Goal: Task Accomplishment & Management: Use online tool/utility

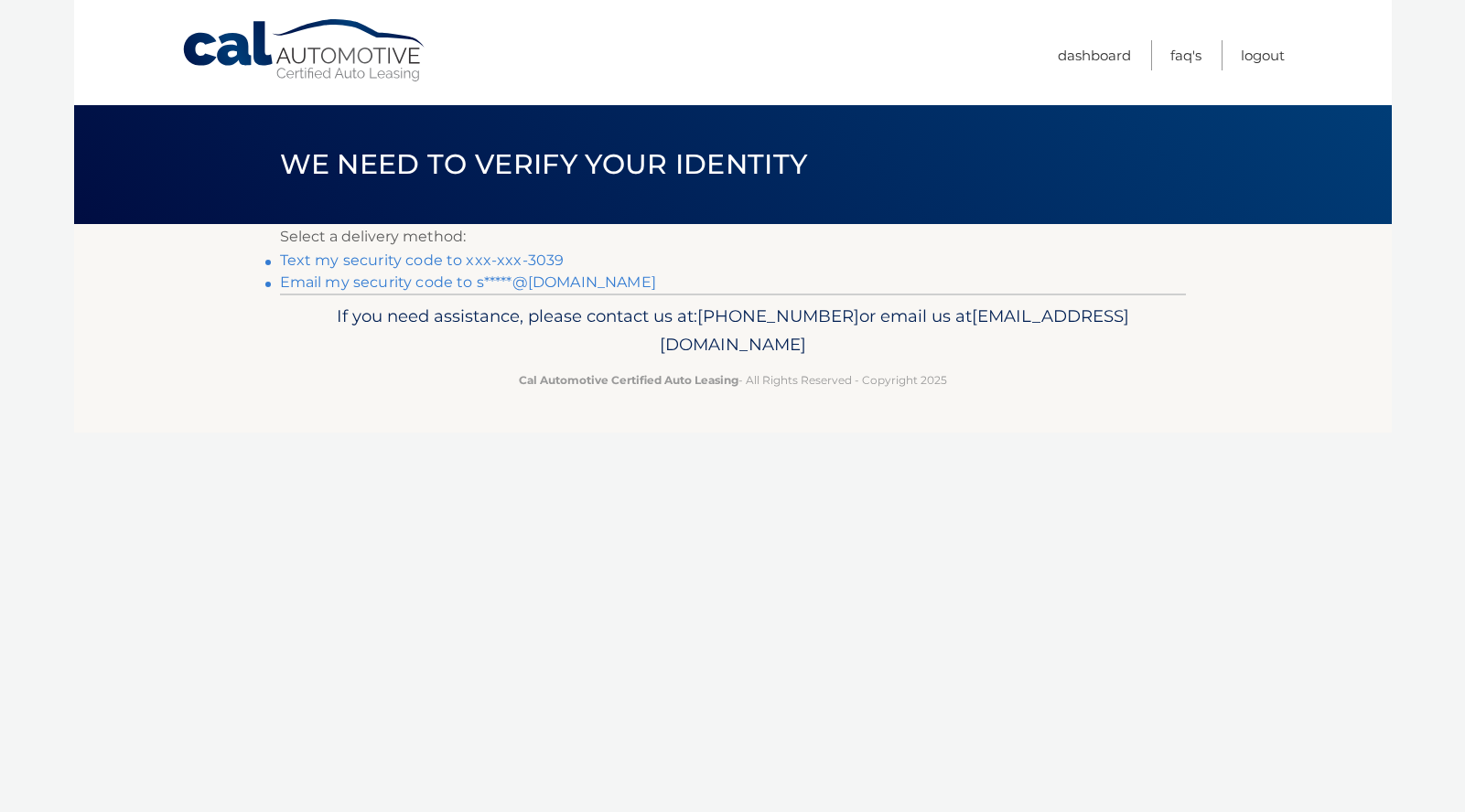
click at [535, 261] on link "Text my security code to xxx-xxx-3039" at bounding box center [422, 260] width 285 height 17
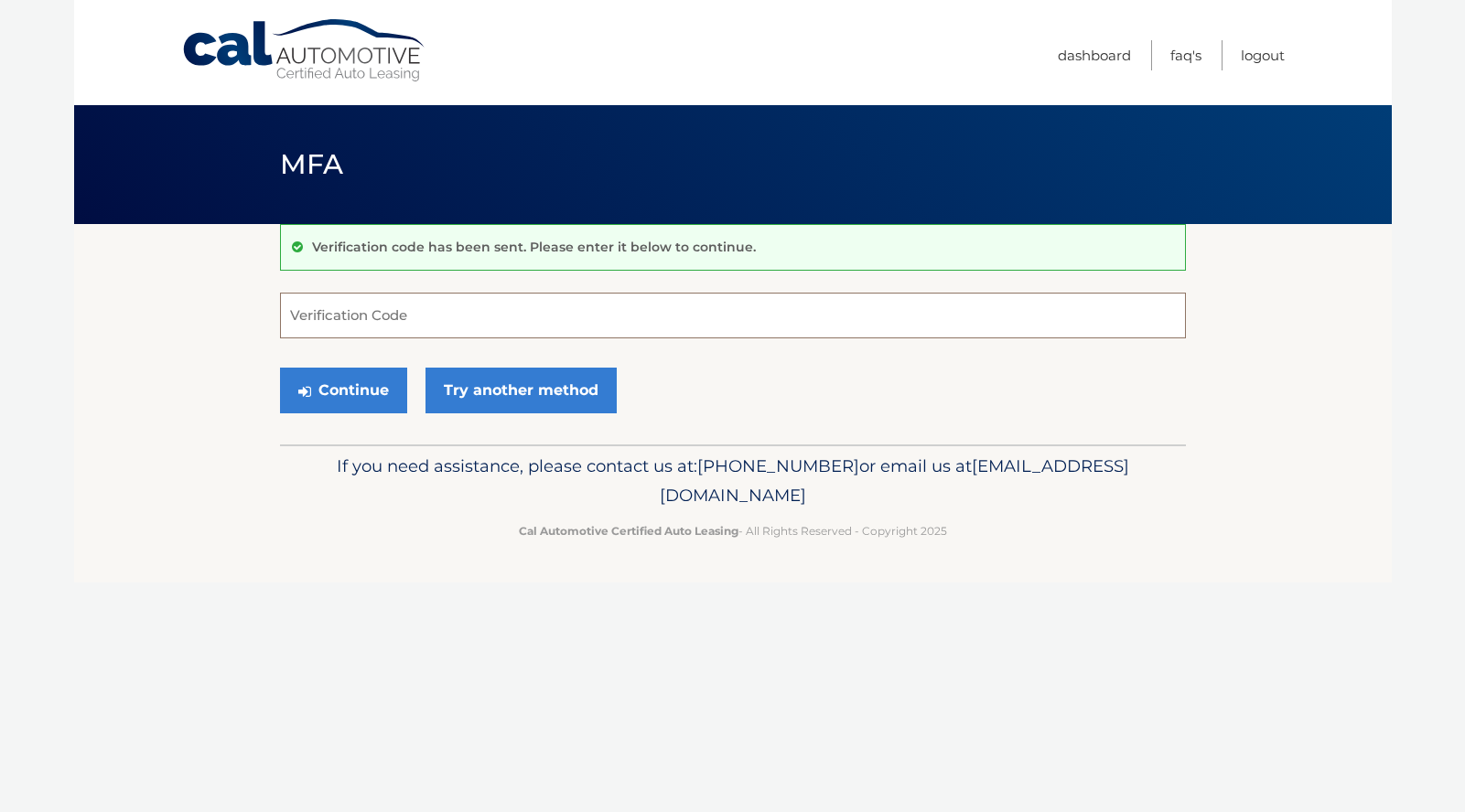
click at [452, 309] on input "Verification Code" at bounding box center [733, 316] width 906 height 46
type input "958995"
click at [345, 396] on button "Continue" at bounding box center [343, 390] width 127 height 46
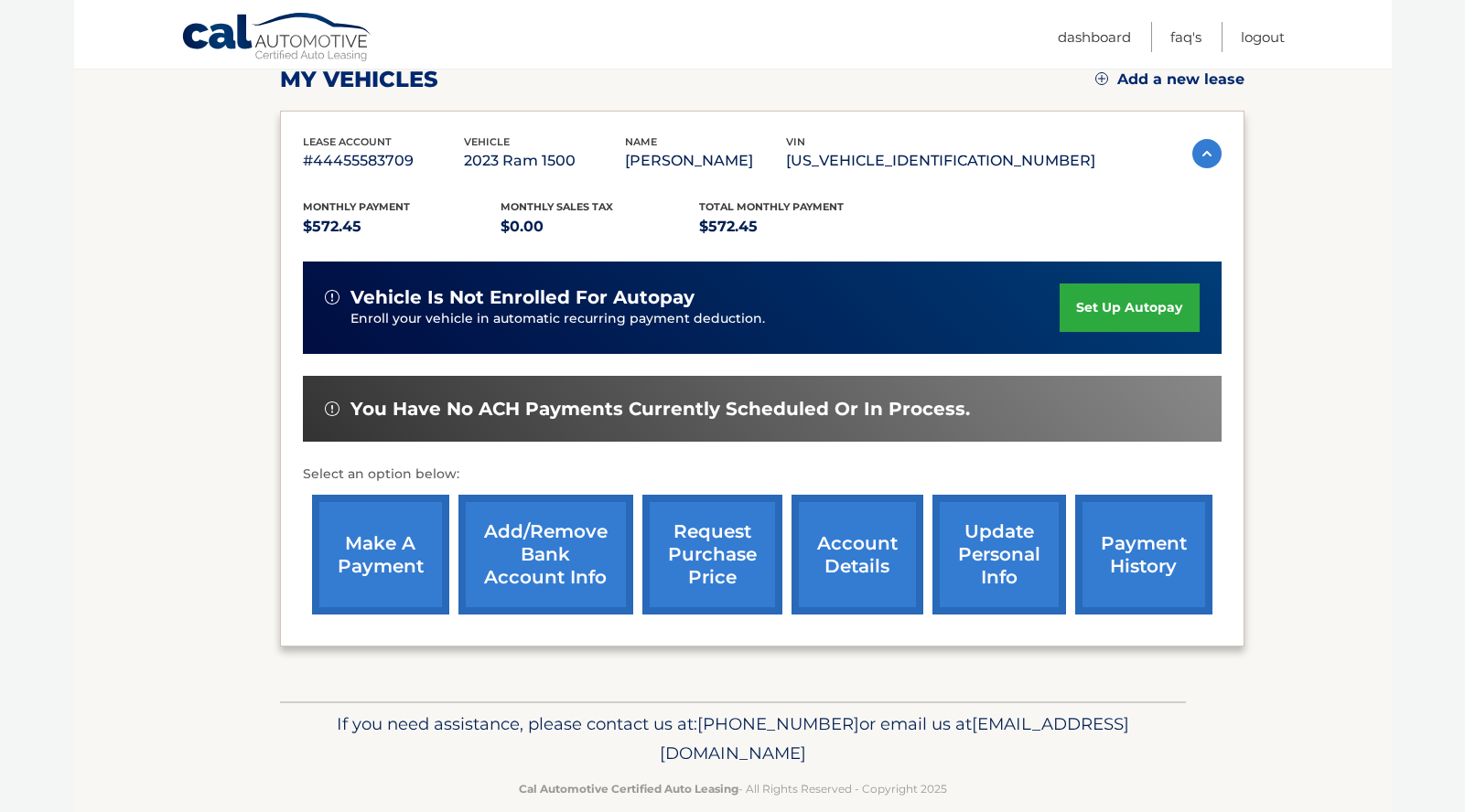
scroll to position [296, 0]
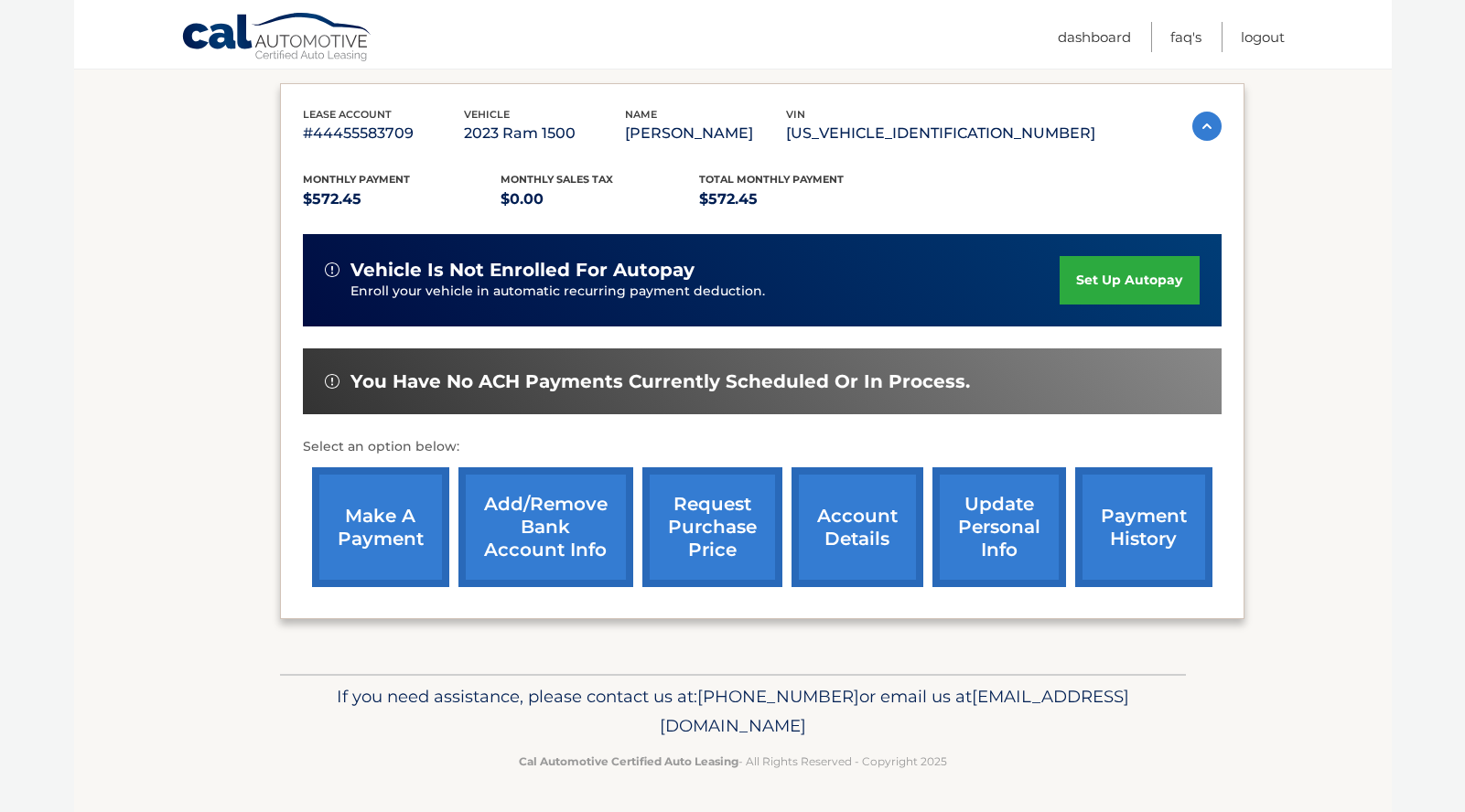
click at [384, 539] on link "make a payment" at bounding box center [380, 528] width 137 height 120
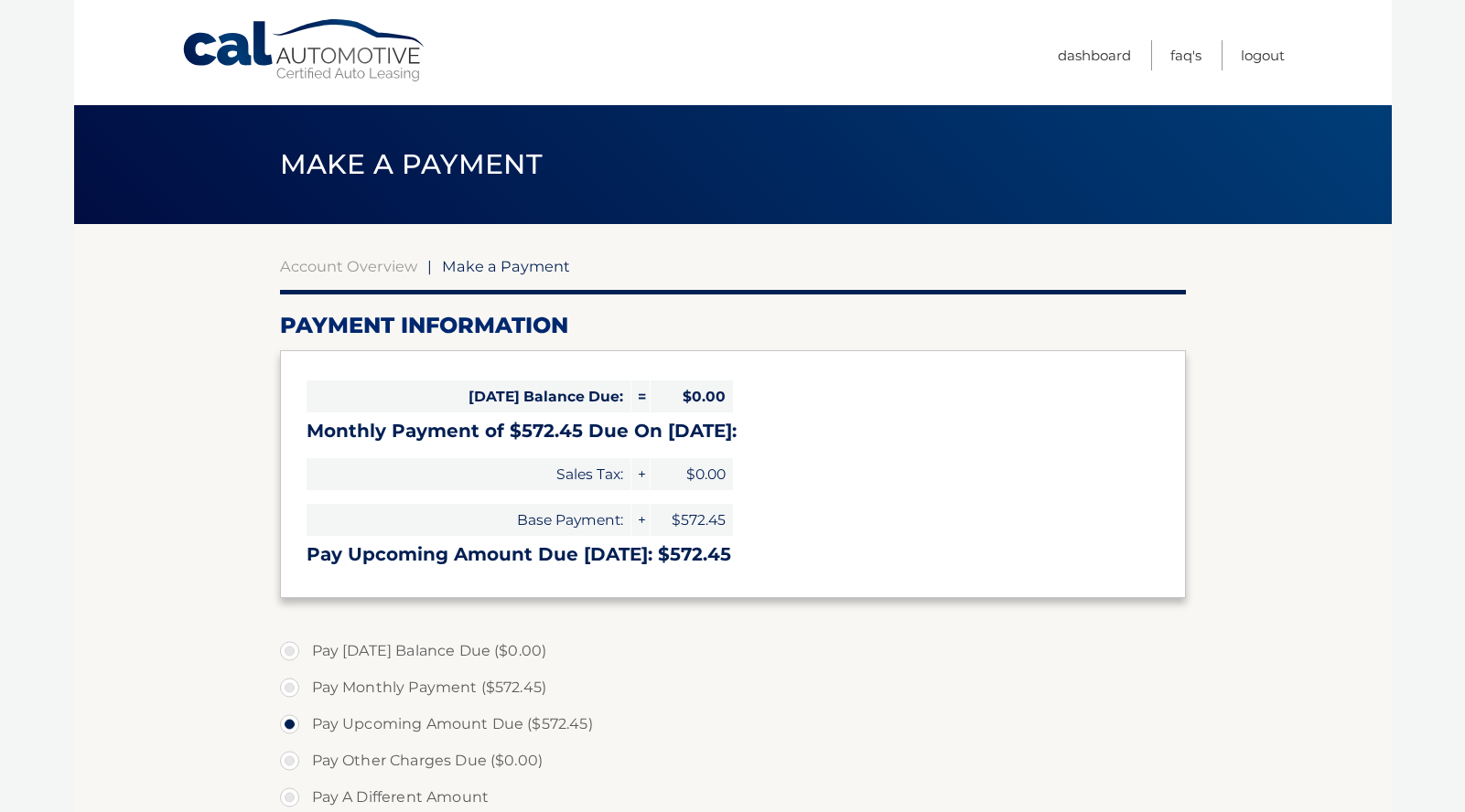
select select "ODUxMDA2MTAtY2U3MC00NGY0LWEwZDgtZDdhZjhmYWZjZmY3"
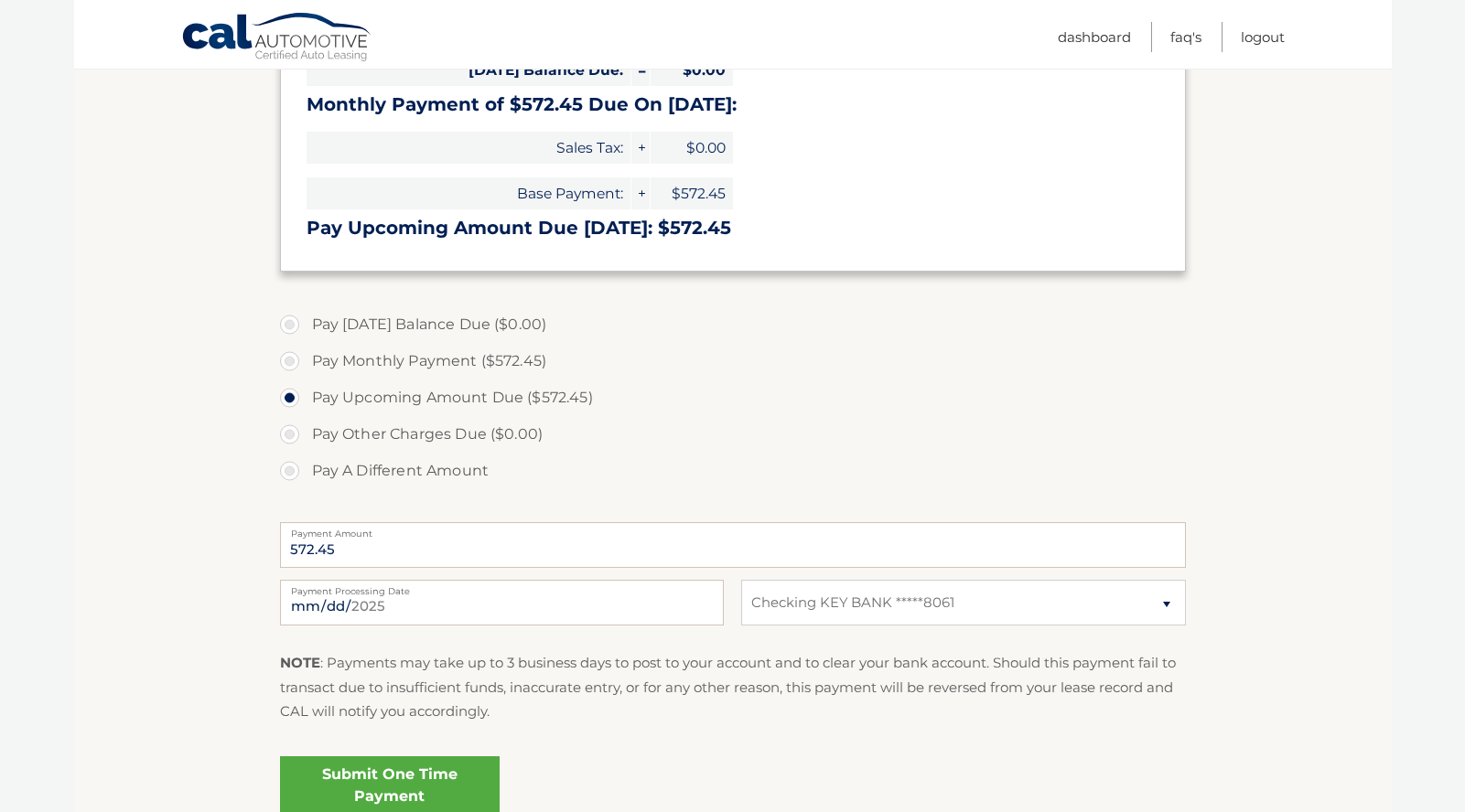
scroll to position [342, 0]
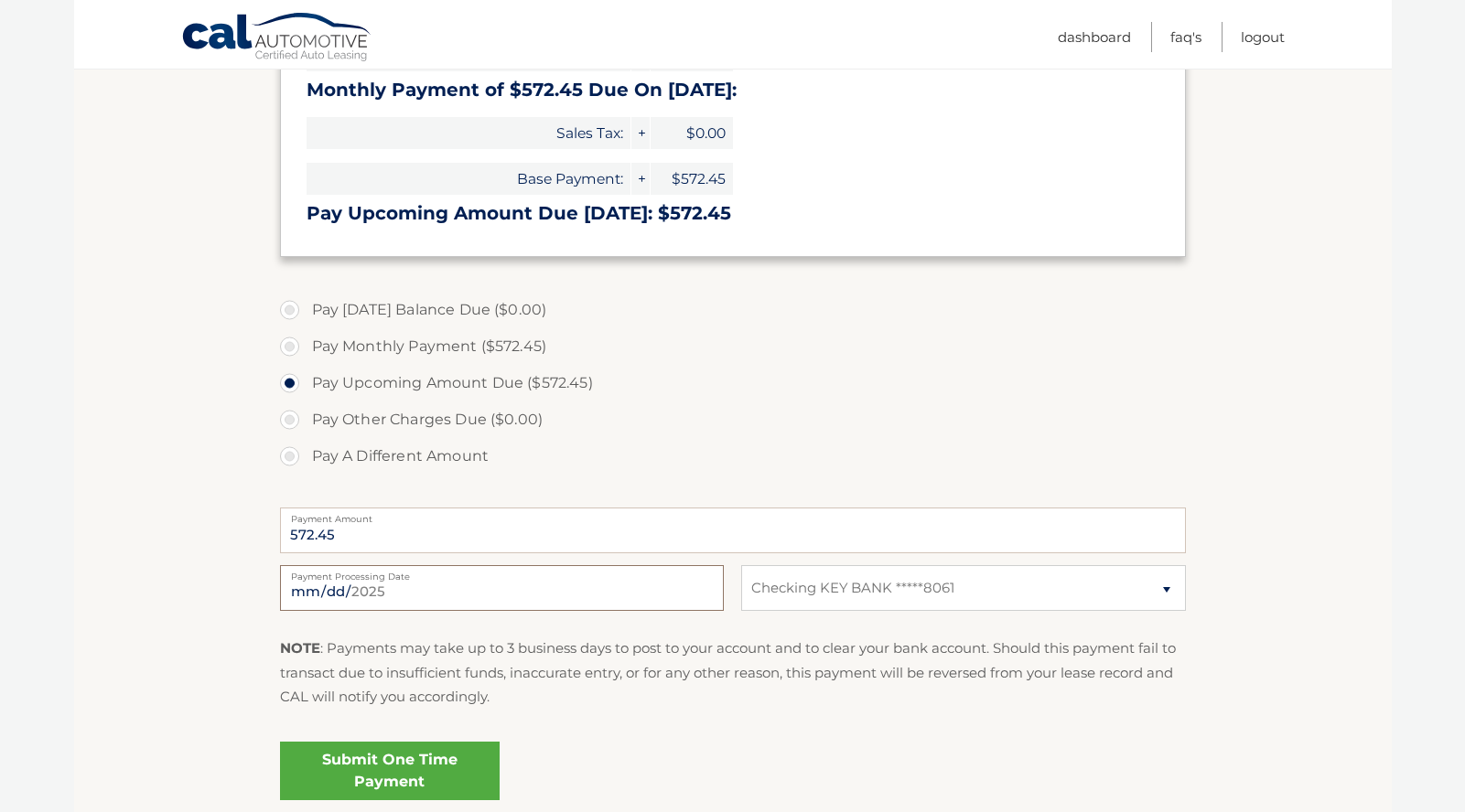
click at [417, 597] on input "2025-09-23" at bounding box center [502, 588] width 444 height 46
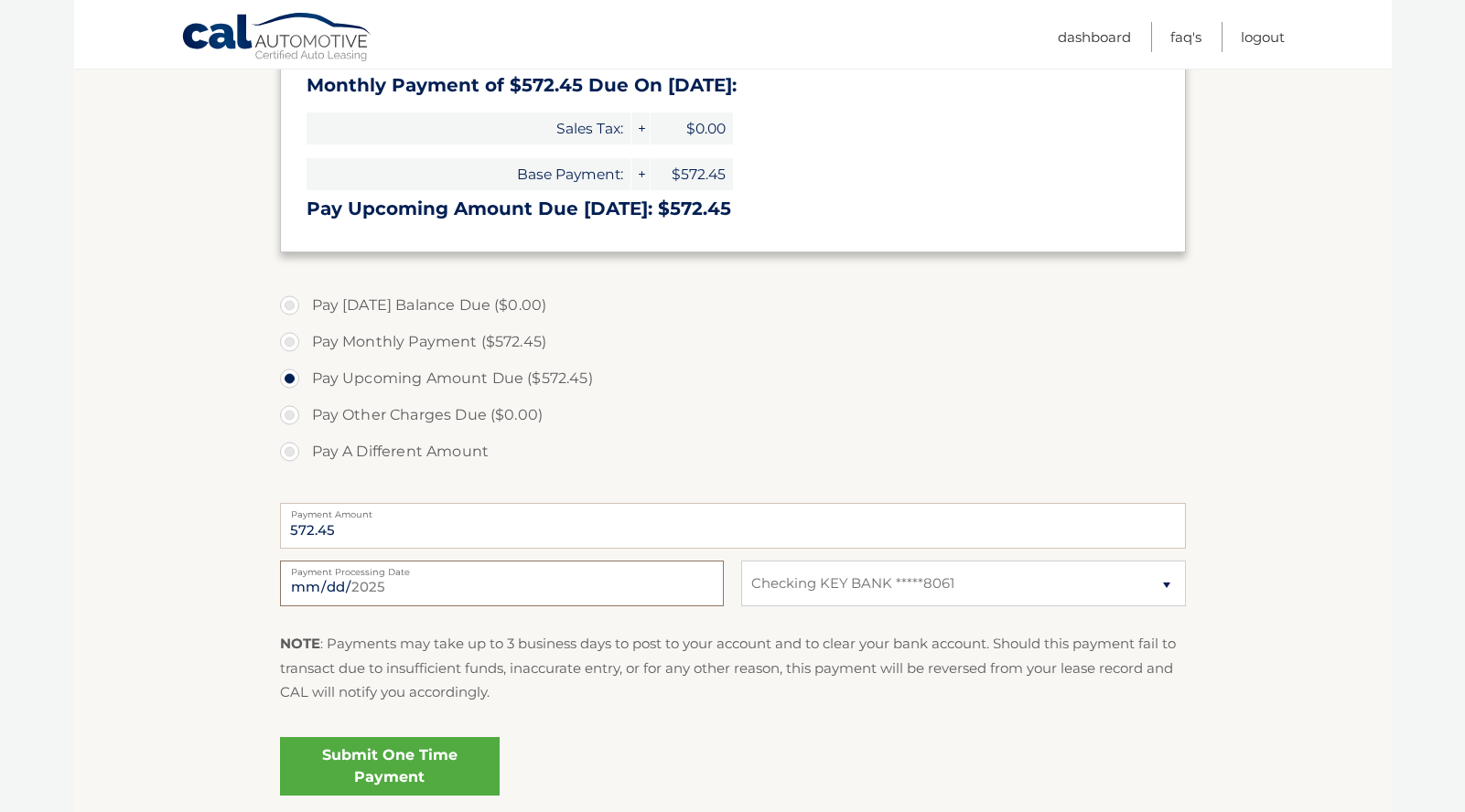
scroll to position [349, 0]
click at [418, 590] on input "2025-09-23" at bounding box center [502, 582] width 444 height 46
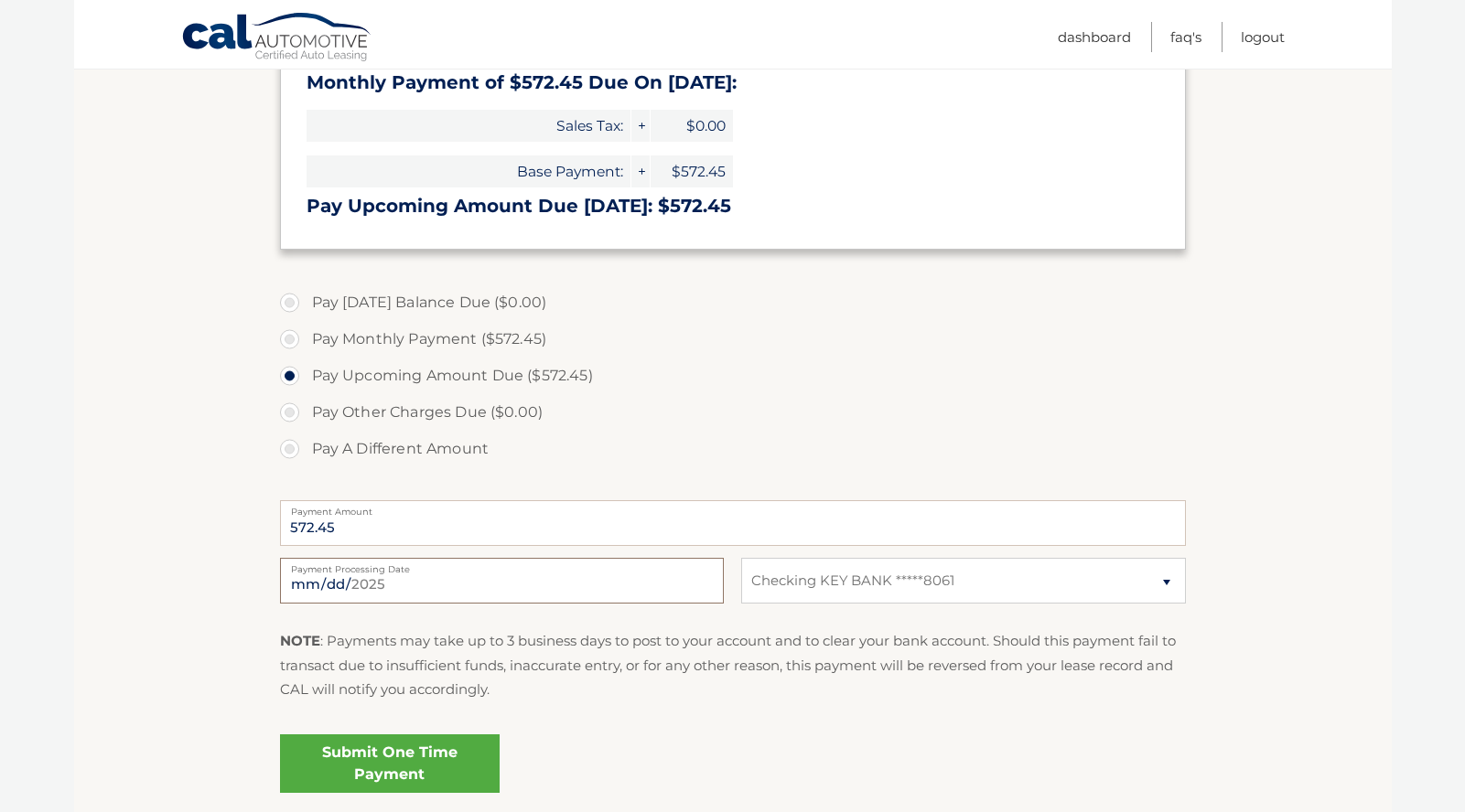
click at [386, 589] on input "2025-09-23" at bounding box center [502, 581] width 444 height 46
type input "2025-09-24"
click at [426, 755] on link "Submit One Time Payment" at bounding box center [390, 764] width 219 height 59
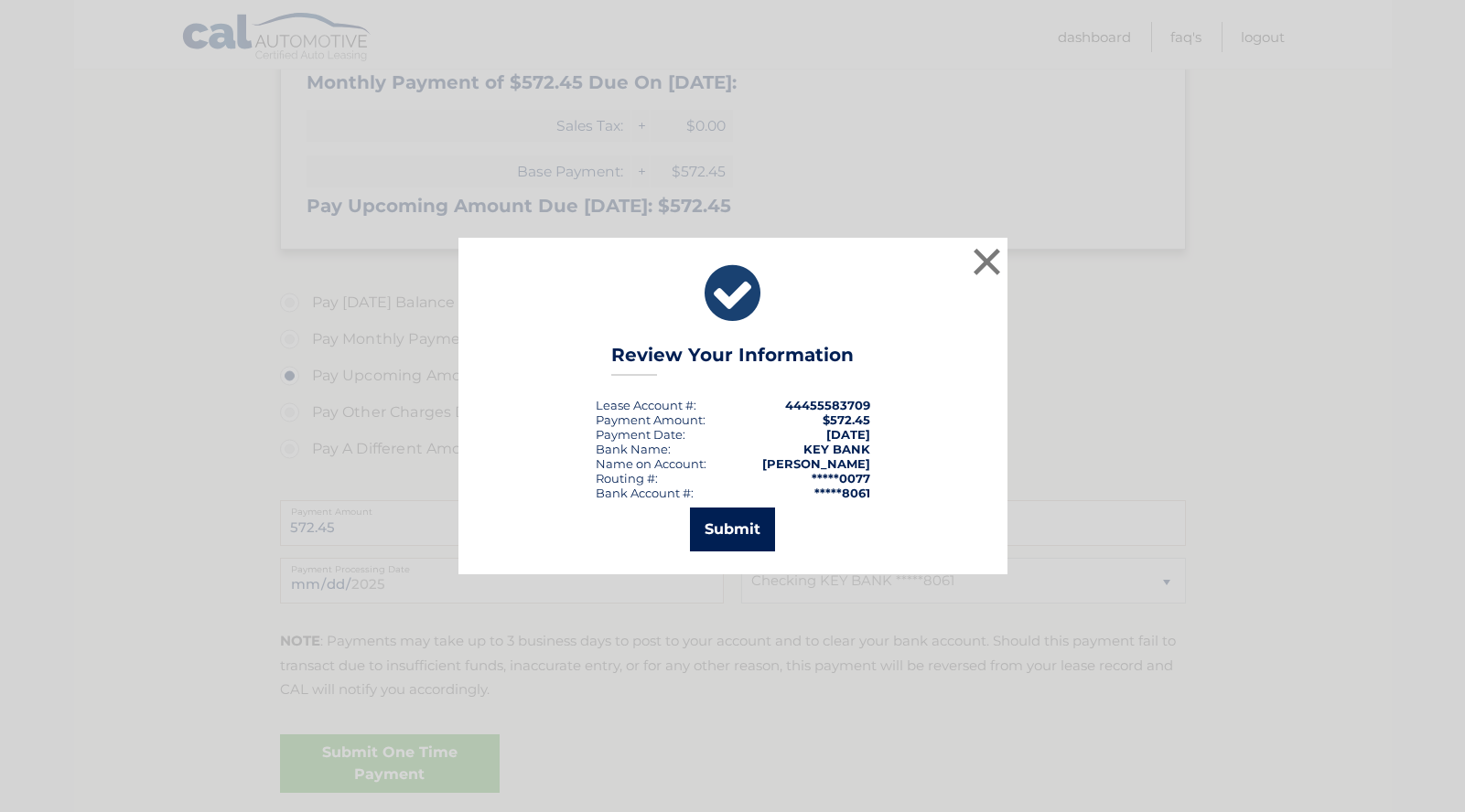
click at [753, 528] on button "Submit" at bounding box center [732, 529] width 85 height 44
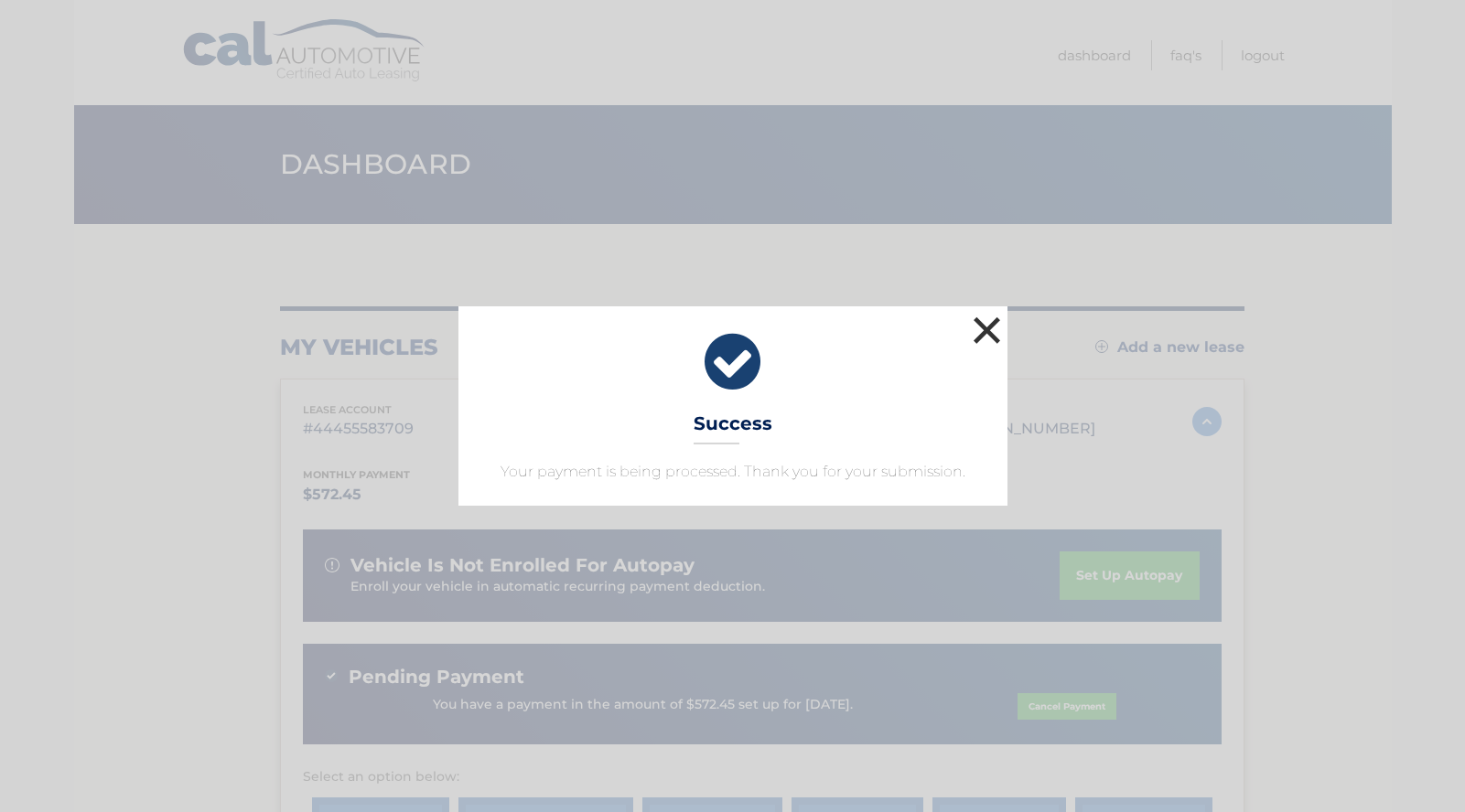
click at [995, 330] on button "×" at bounding box center [987, 331] width 37 height 37
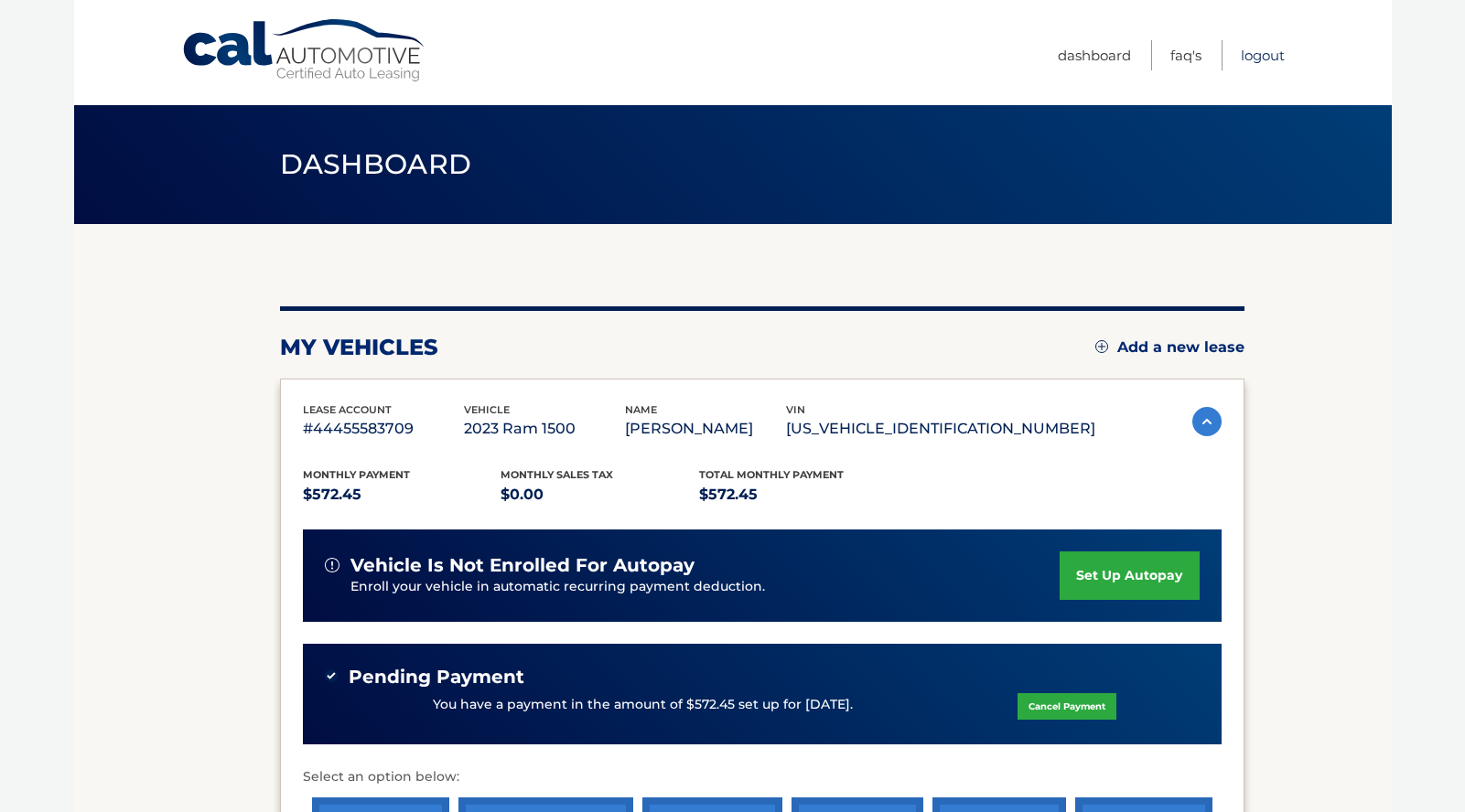
click at [1262, 55] on link "Logout" at bounding box center [1262, 55] width 44 height 30
